Goal: Find specific page/section: Find specific page/section

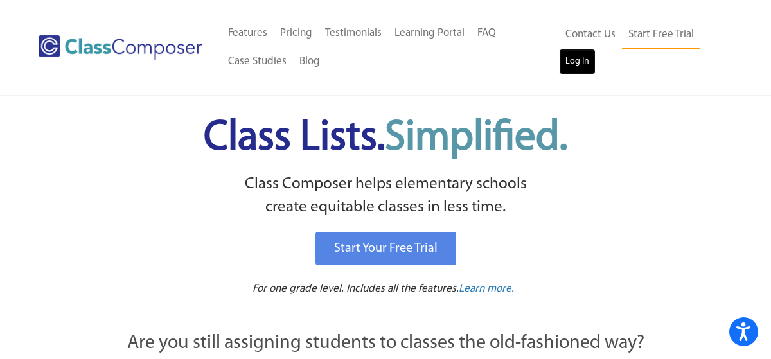
click at [582, 63] on link "Log In" at bounding box center [577, 62] width 37 height 26
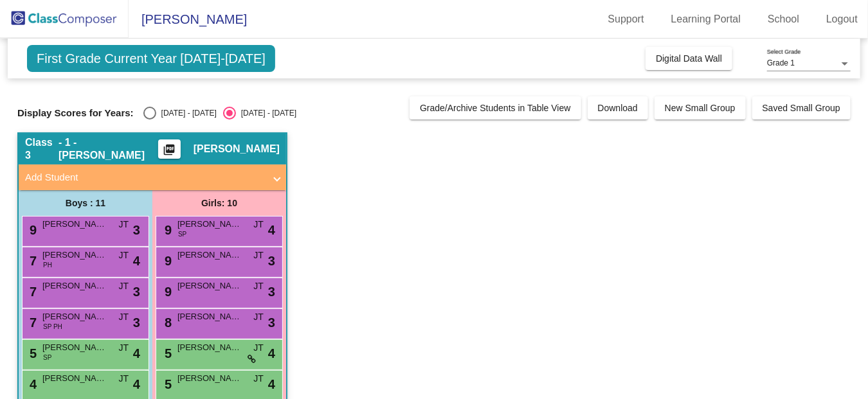
click at [829, 61] on div "Grade 1" at bounding box center [803, 63] width 72 height 9
click at [454, 244] on div at bounding box center [434, 199] width 868 height 399
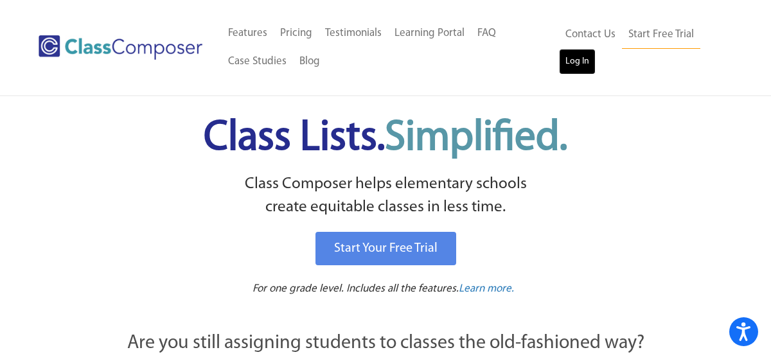
click at [572, 58] on link "Log In" at bounding box center [577, 62] width 37 height 26
click at [573, 53] on link "Log In" at bounding box center [577, 62] width 37 height 26
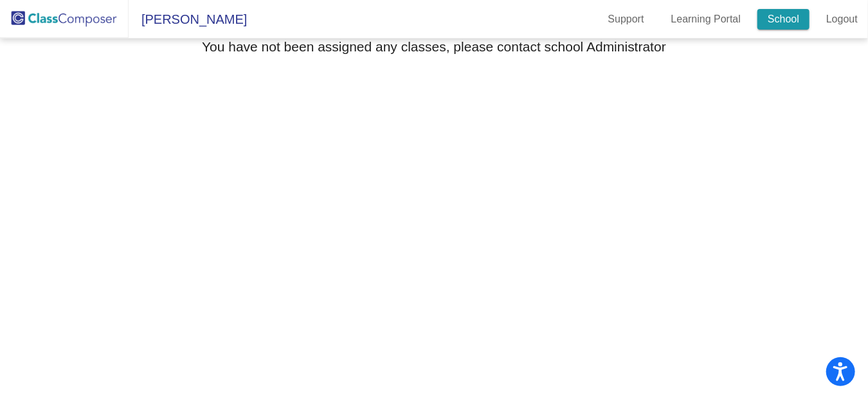
click at [773, 25] on link "School" at bounding box center [783, 19] width 52 height 21
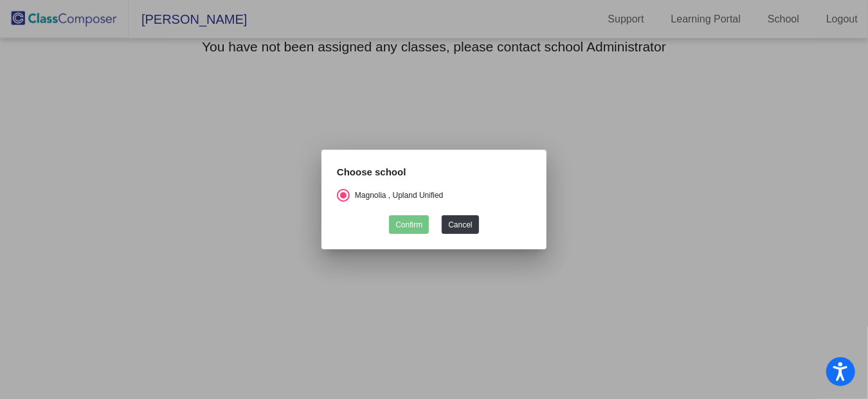
click at [359, 249] on mat-dialog-container "Choose school Magnolia , Upland Unified Confirm Cancel" at bounding box center [433, 200] width 225 height 100
click at [450, 227] on button "Cancel" at bounding box center [460, 224] width 37 height 19
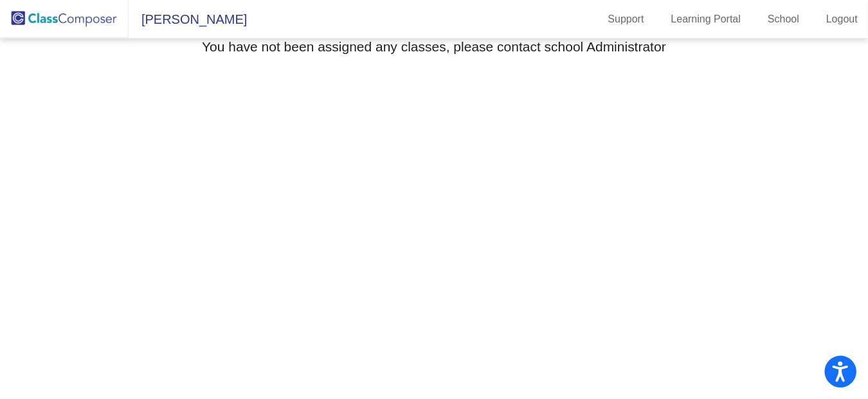
click at [844, 371] on icon "Open accessiBe: accessibility options, statement and help" at bounding box center [839, 371] width 15 height 21
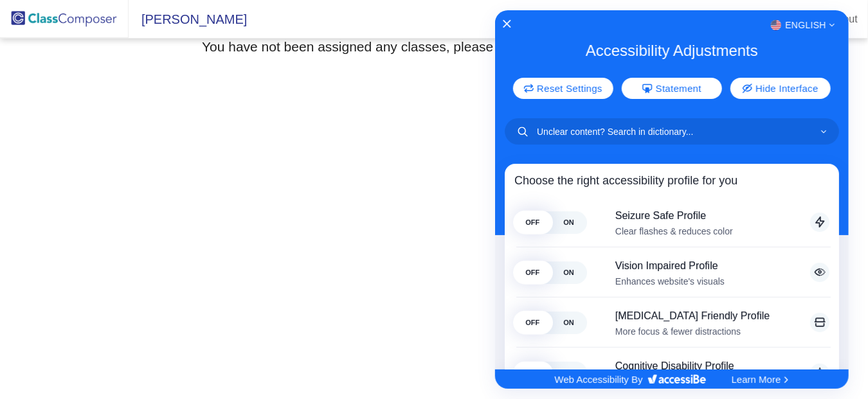
click at [496, 17] on div "English" at bounding box center [671, 25] width 353 height 17
click at [503, 21] on icon "Close Accessibility Interface" at bounding box center [506, 23] width 9 height 9
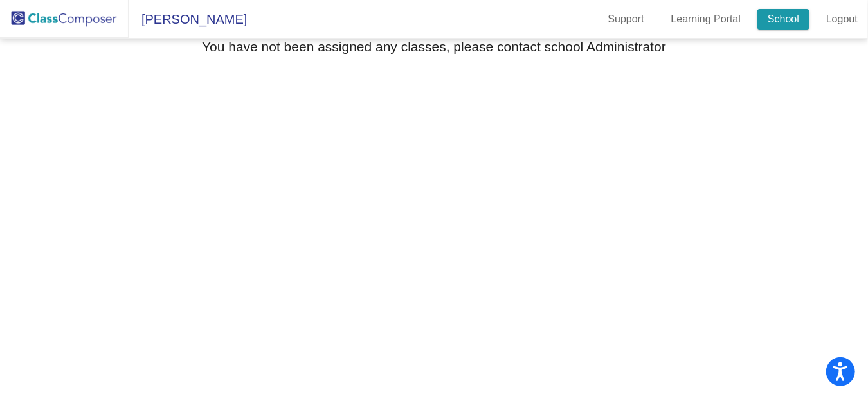
click at [778, 10] on link "School" at bounding box center [783, 19] width 52 height 21
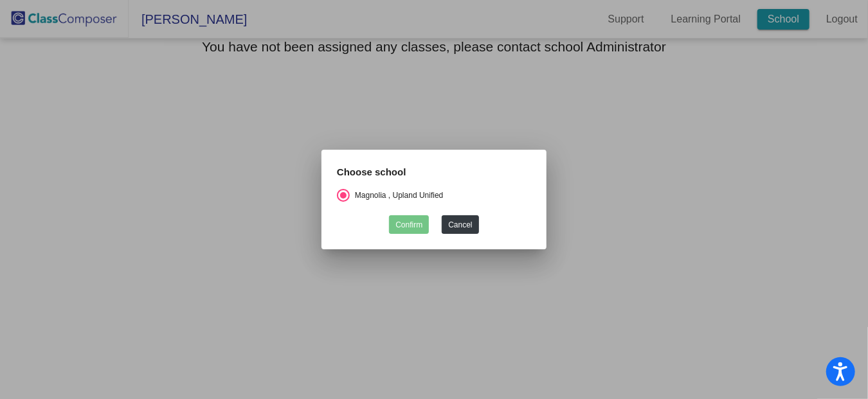
click at [778, 10] on div at bounding box center [434, 199] width 868 height 399
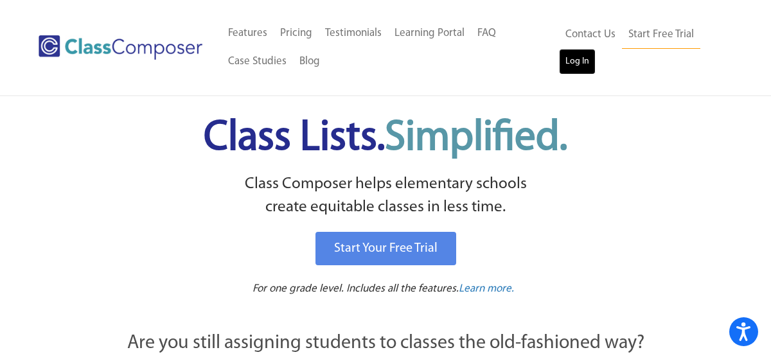
click at [580, 60] on link "Log In" at bounding box center [577, 62] width 37 height 26
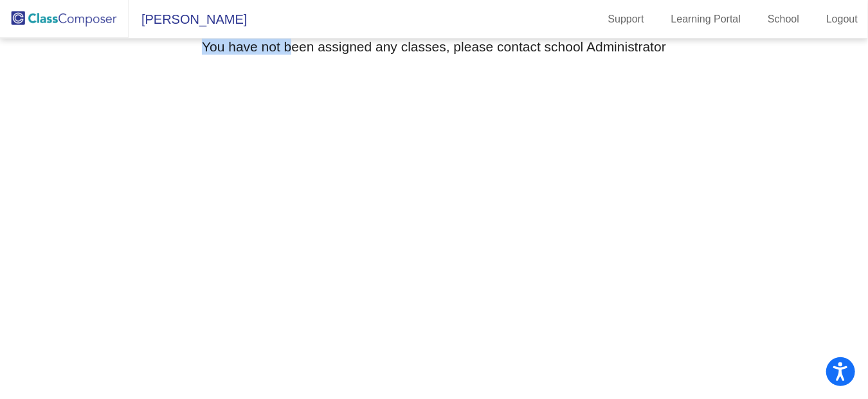
drag, startPoint x: 288, startPoint y: 124, endPoint x: 188, endPoint y: 168, distance: 109.4
click at [188, 168] on mat-sidenav-content "Select Grade You have not been assigned any classes, please contact school Admi…" at bounding box center [434, 219] width 868 height 361
